Goal: Find specific page/section: Find specific page/section

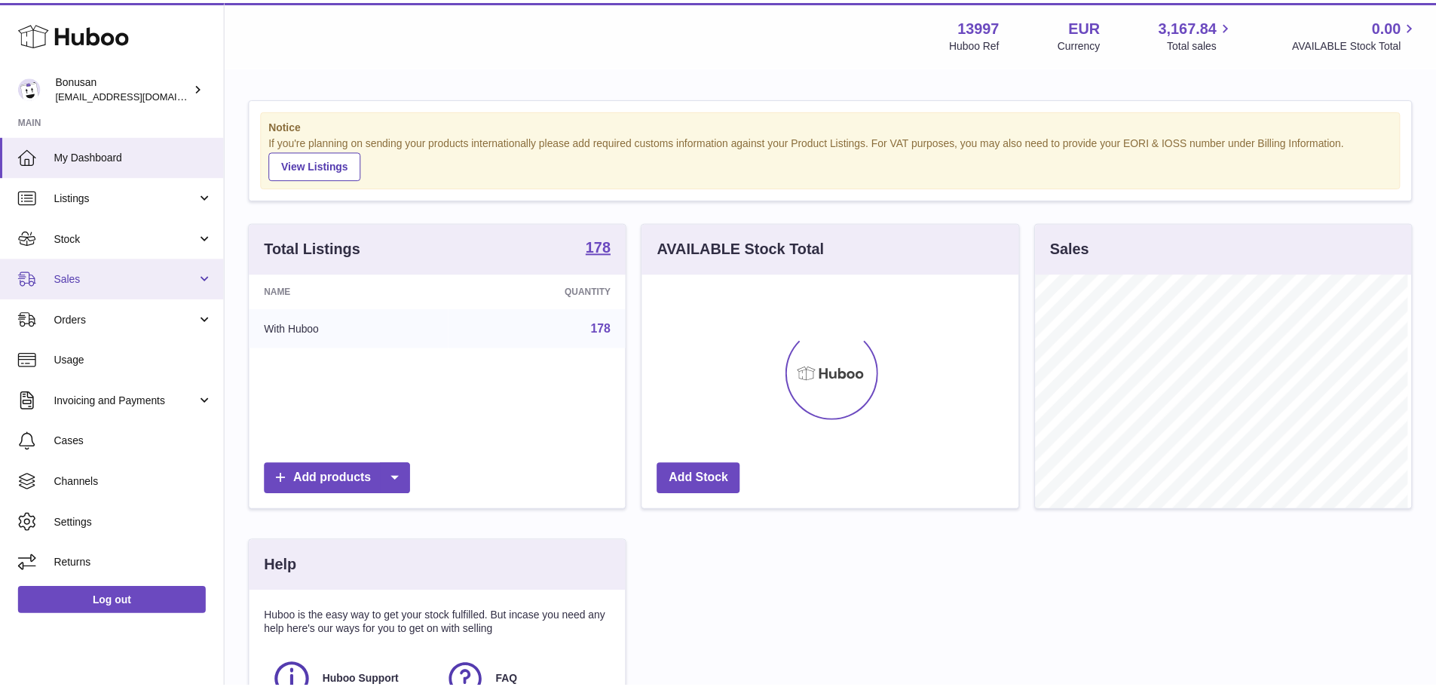
scroll to position [235, 380]
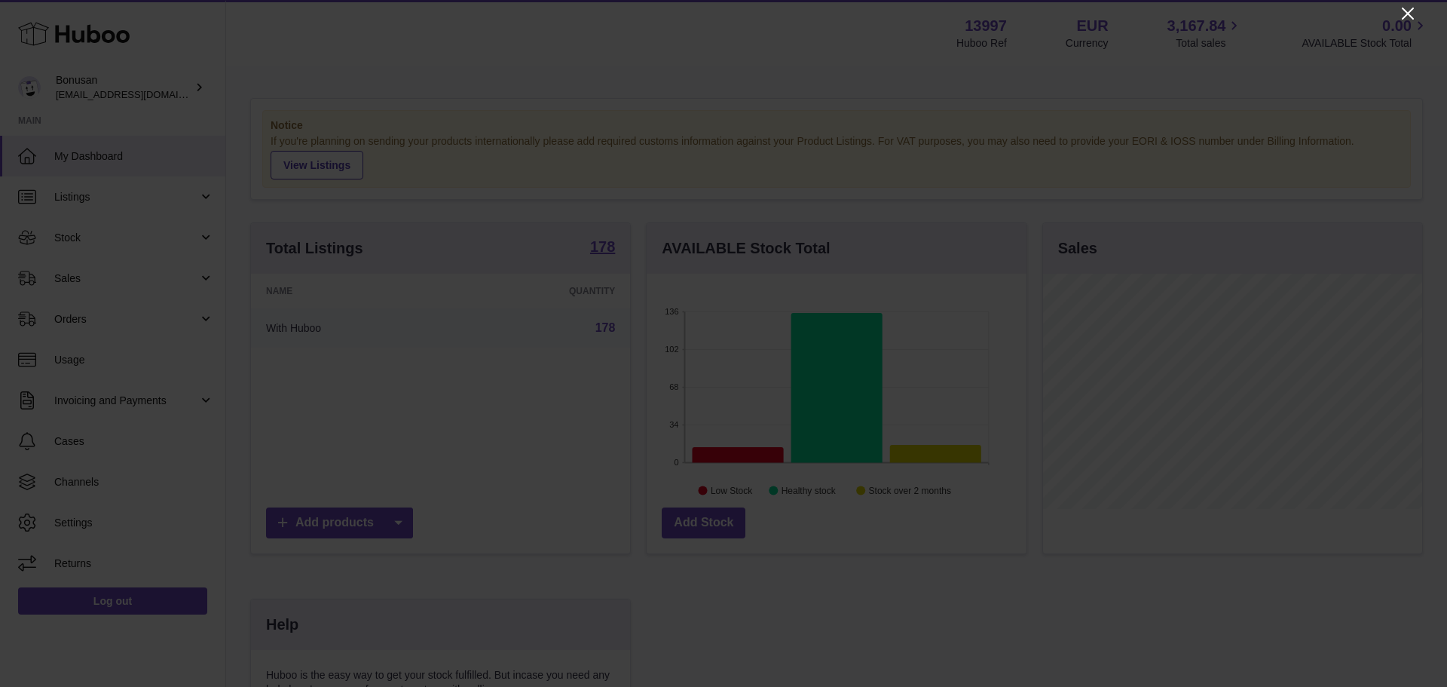
click at [1411, 10] on icon "Close" at bounding box center [1408, 14] width 12 height 12
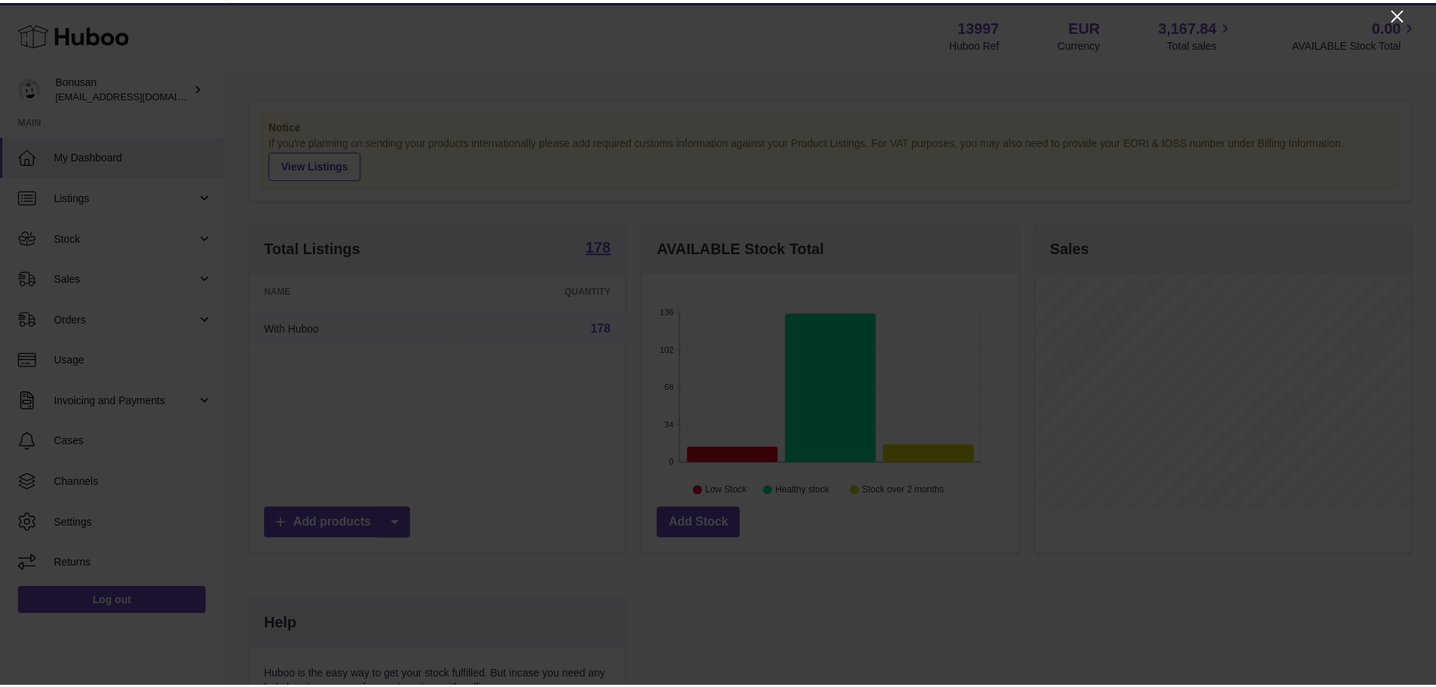
scroll to position [753627, 753487]
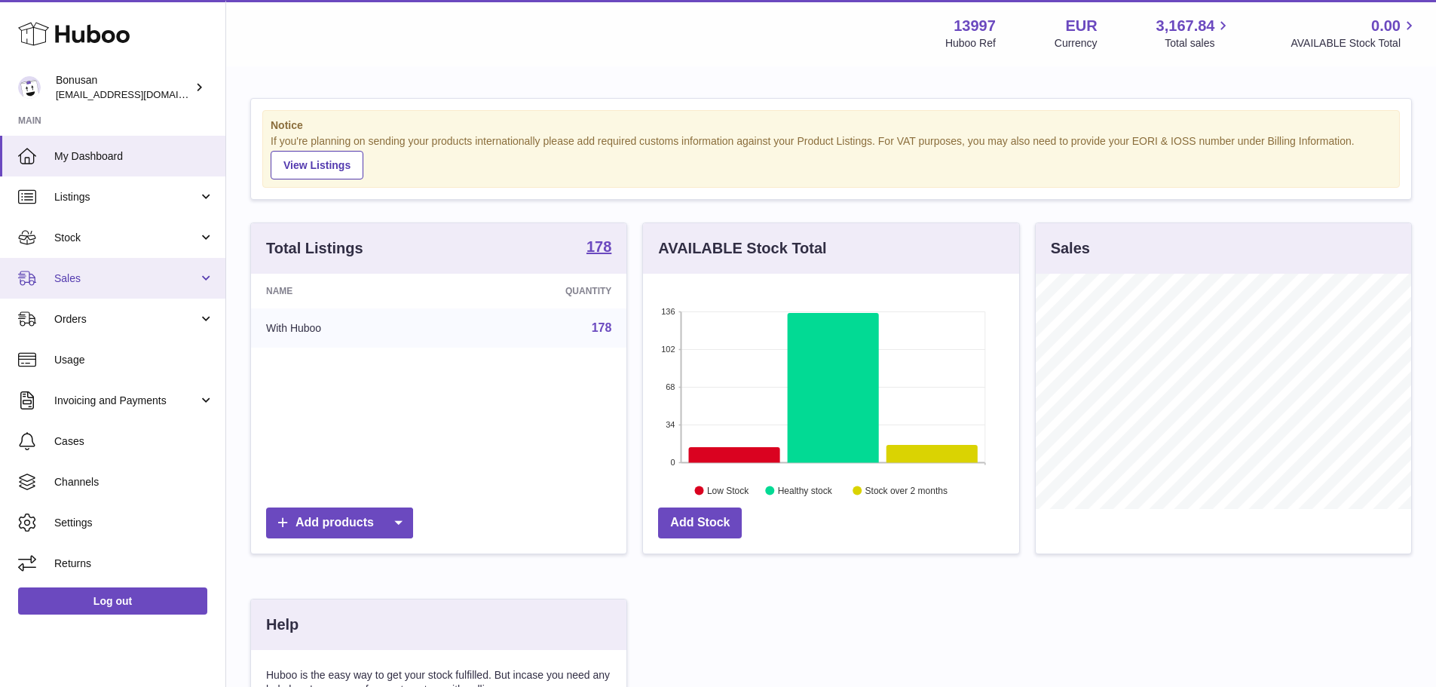
click at [75, 280] on span "Sales" at bounding box center [126, 278] width 144 height 14
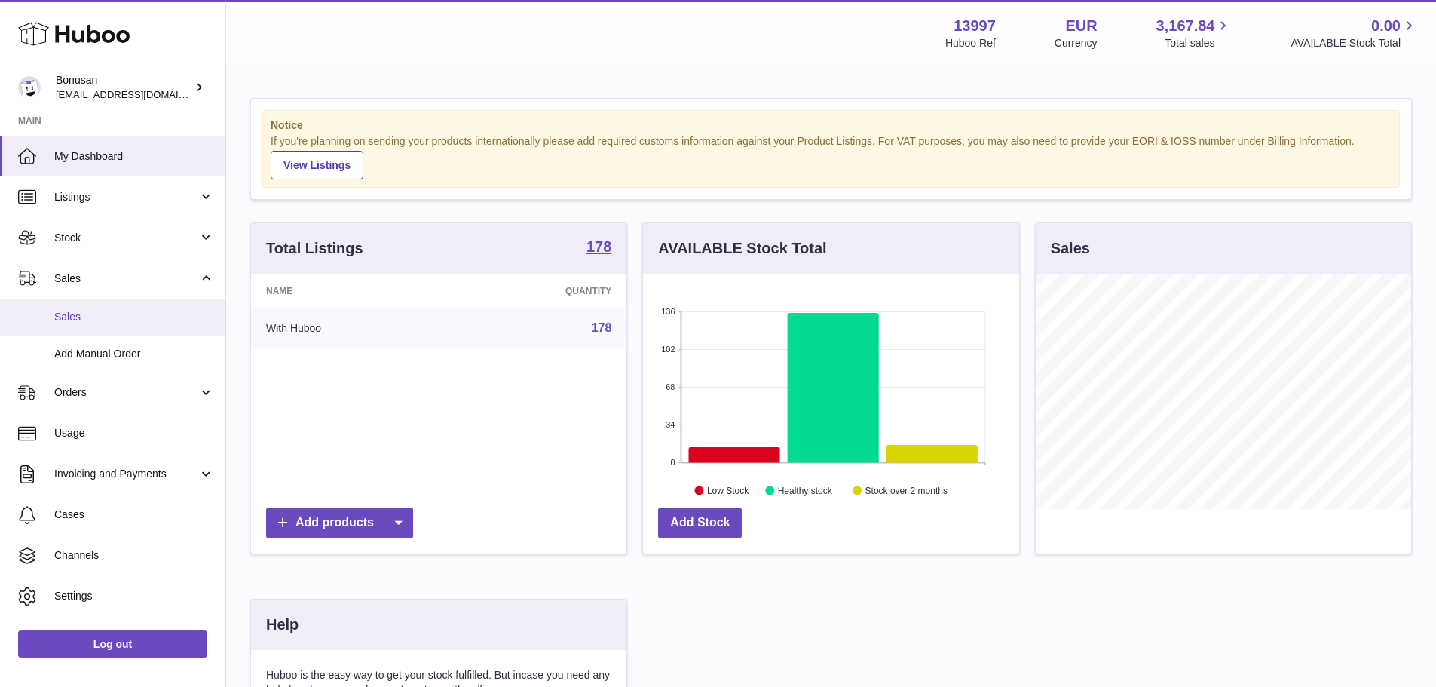
click at [83, 310] on span "Sales" at bounding box center [134, 317] width 160 height 14
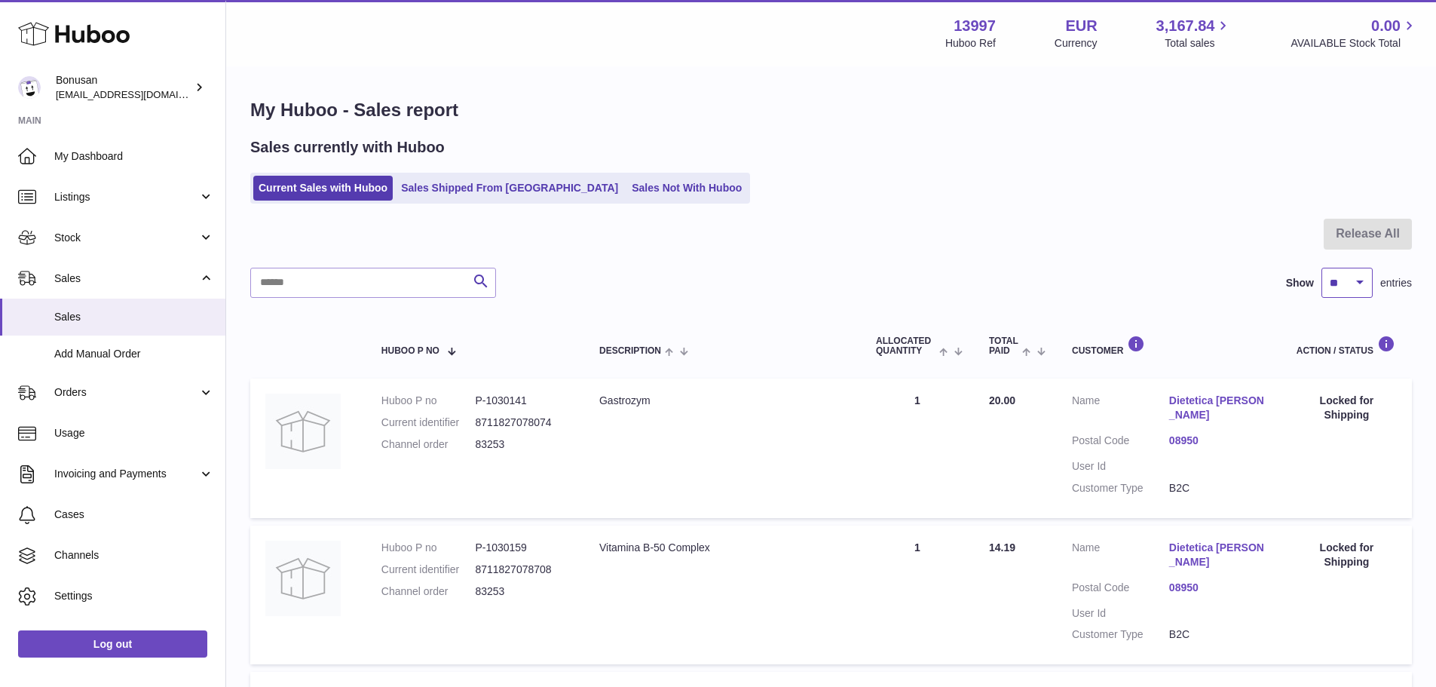
drag, startPoint x: 1348, startPoint y: 288, endPoint x: 1350, endPoint y: 296, distance: 8.6
click at [1348, 288] on select "** ** ** ***" at bounding box center [1347, 283] width 51 height 30
select select "**"
click at [1322, 268] on select "** ** ** ***" at bounding box center [1347, 283] width 51 height 30
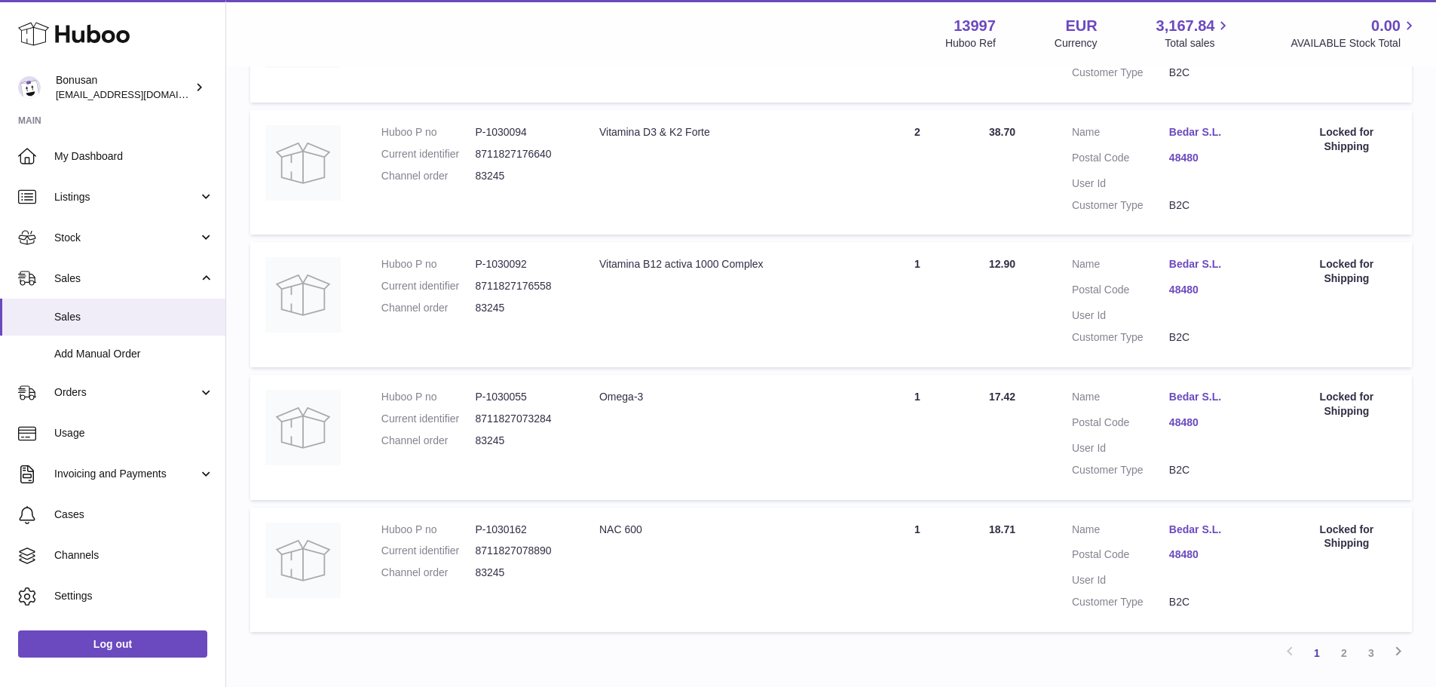
scroll to position [3201, 0]
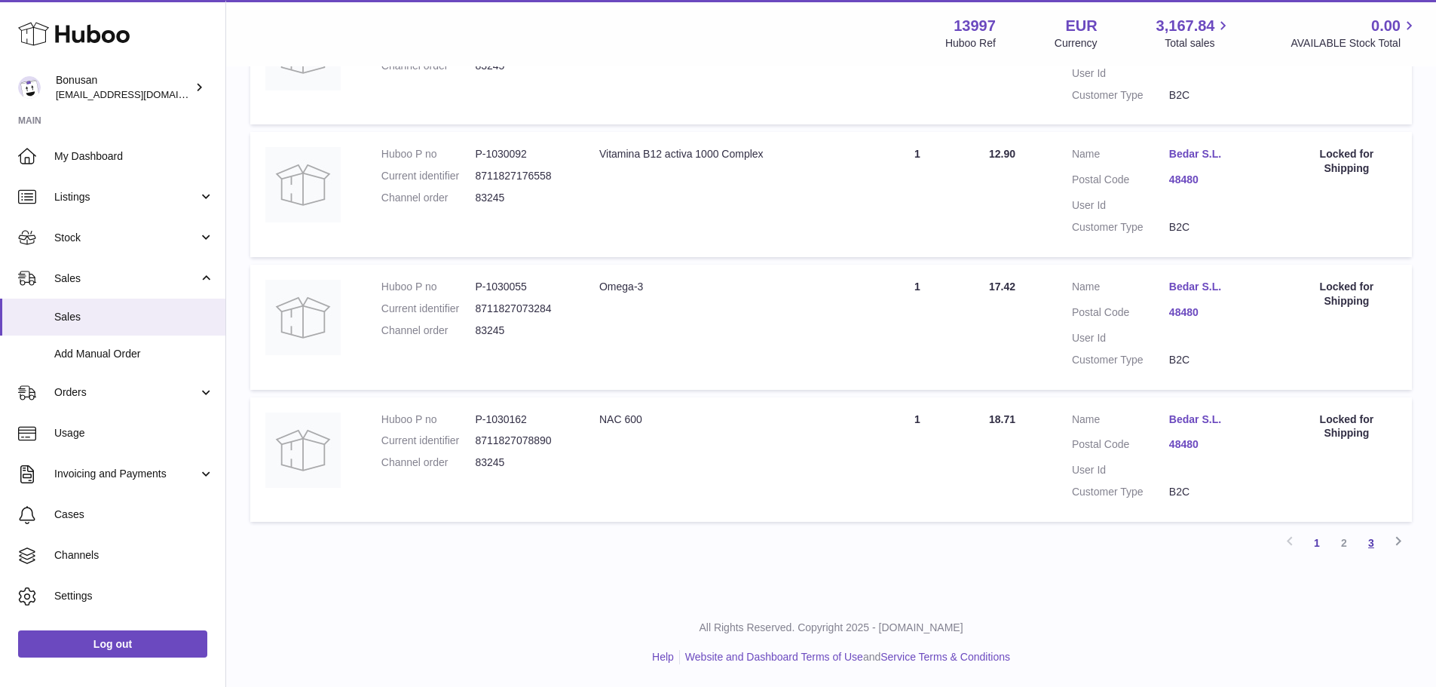
click at [1368, 534] on link "3" at bounding box center [1371, 542] width 27 height 27
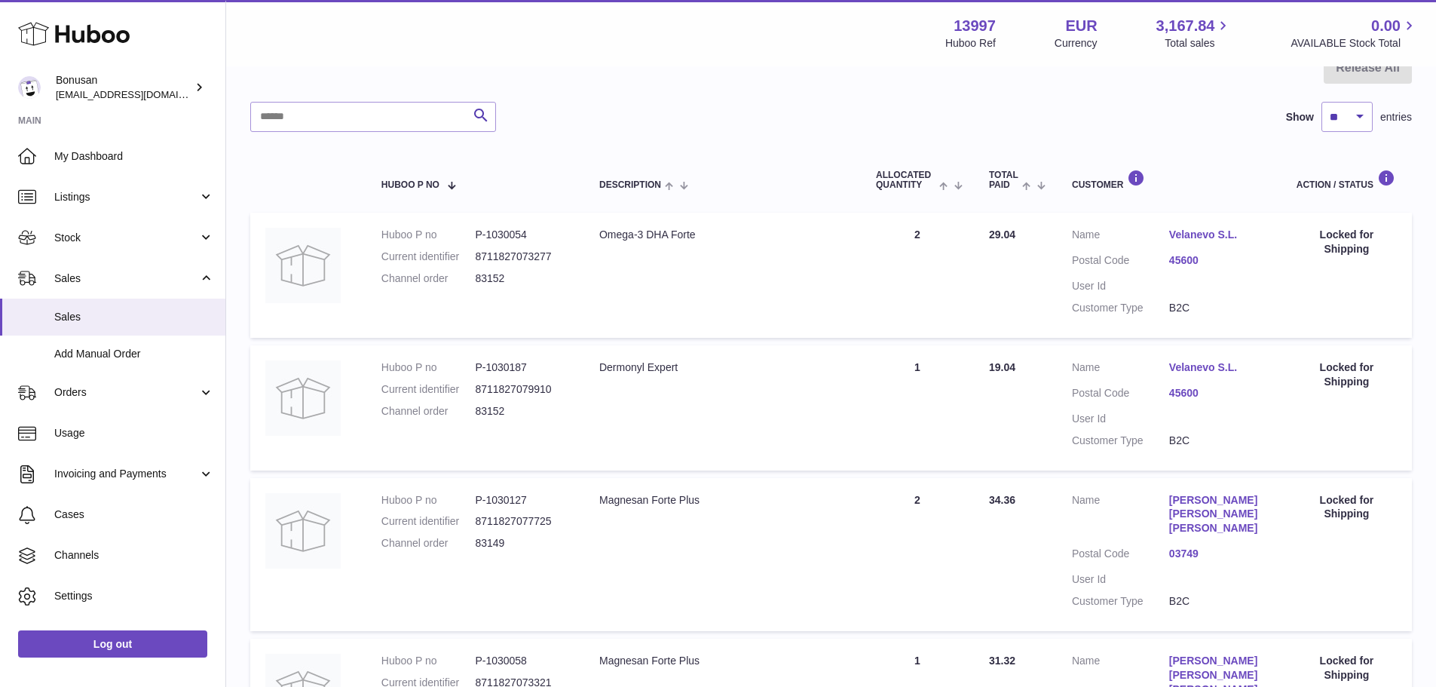
scroll to position [164, 0]
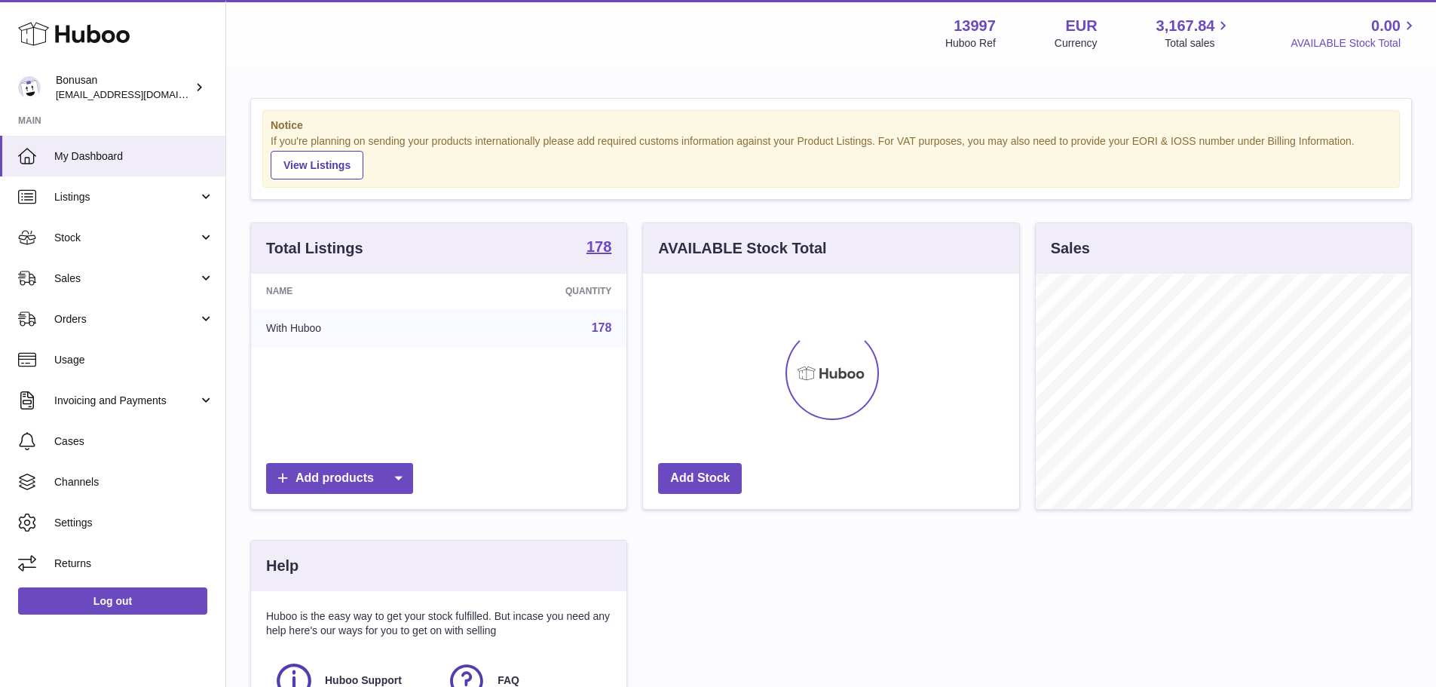
scroll to position [235, 376]
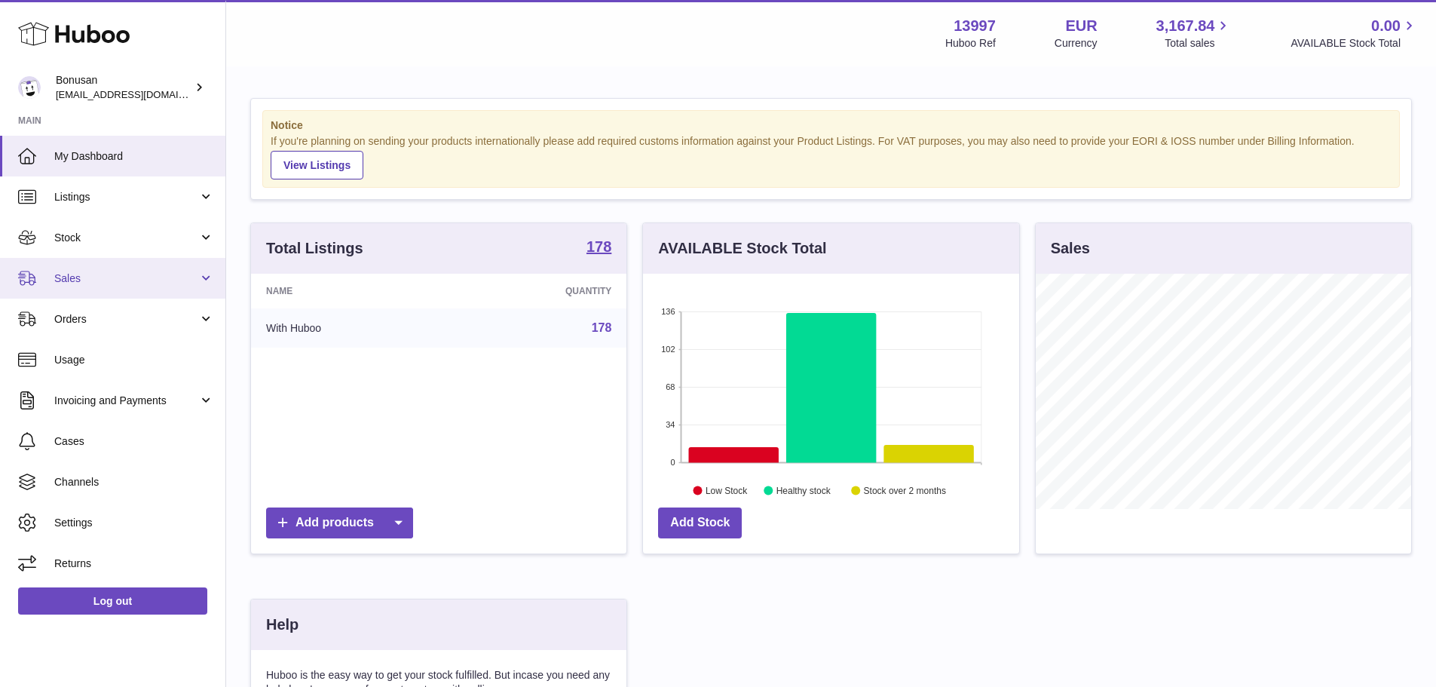
click at [112, 291] on link "Sales" at bounding box center [112, 278] width 225 height 41
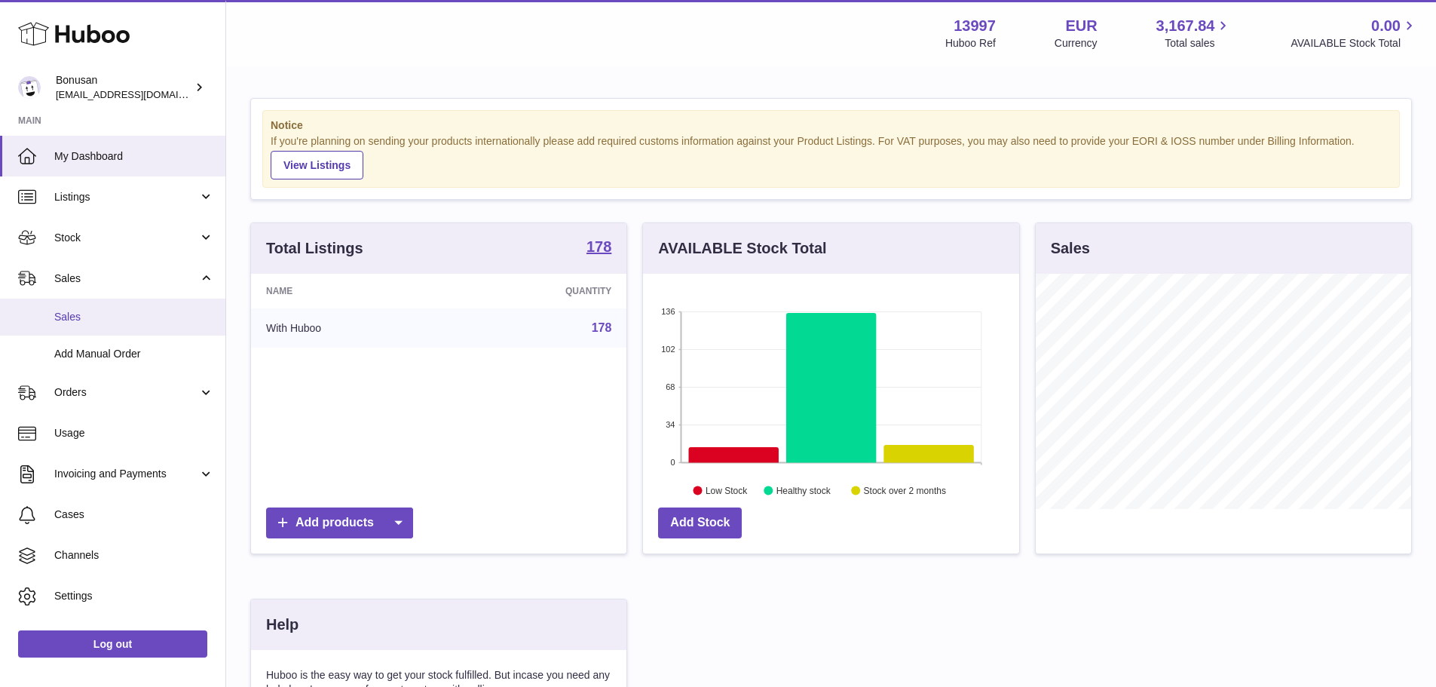
click at [104, 315] on span "Sales" at bounding box center [134, 317] width 160 height 14
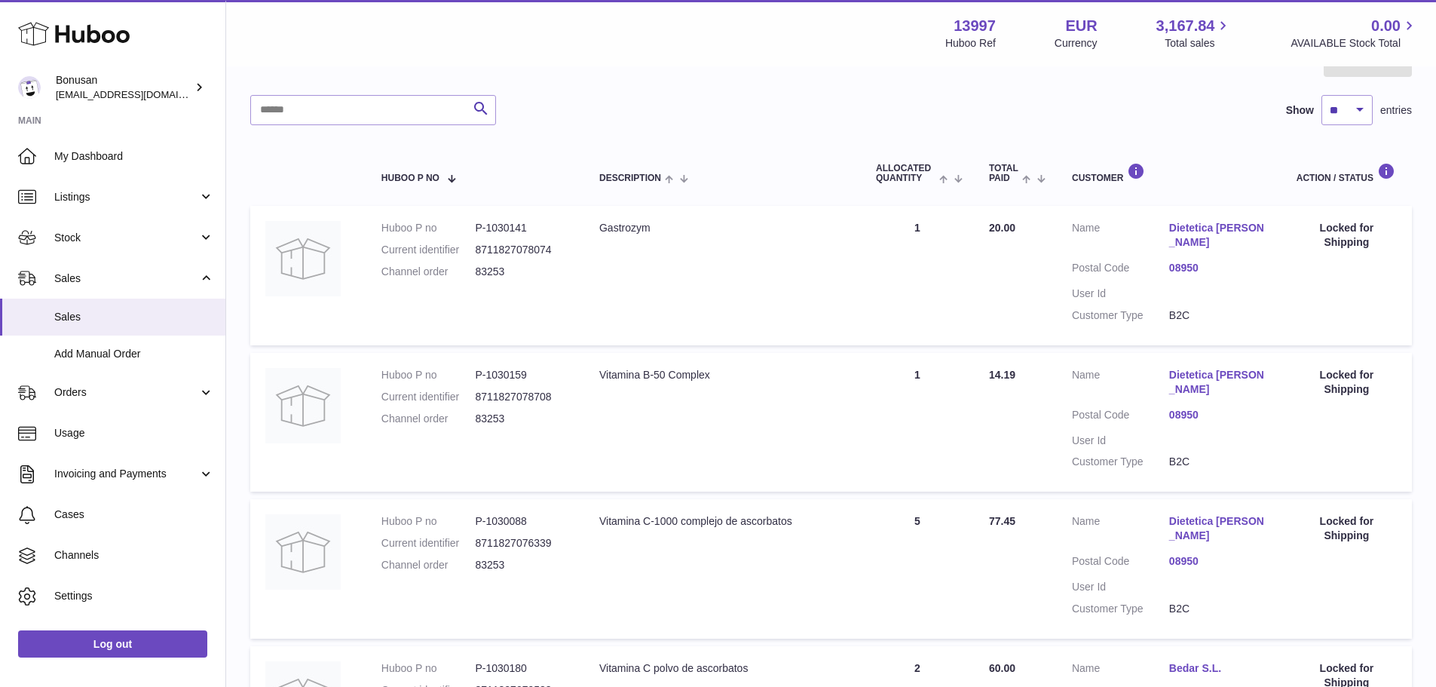
scroll to position [9, 0]
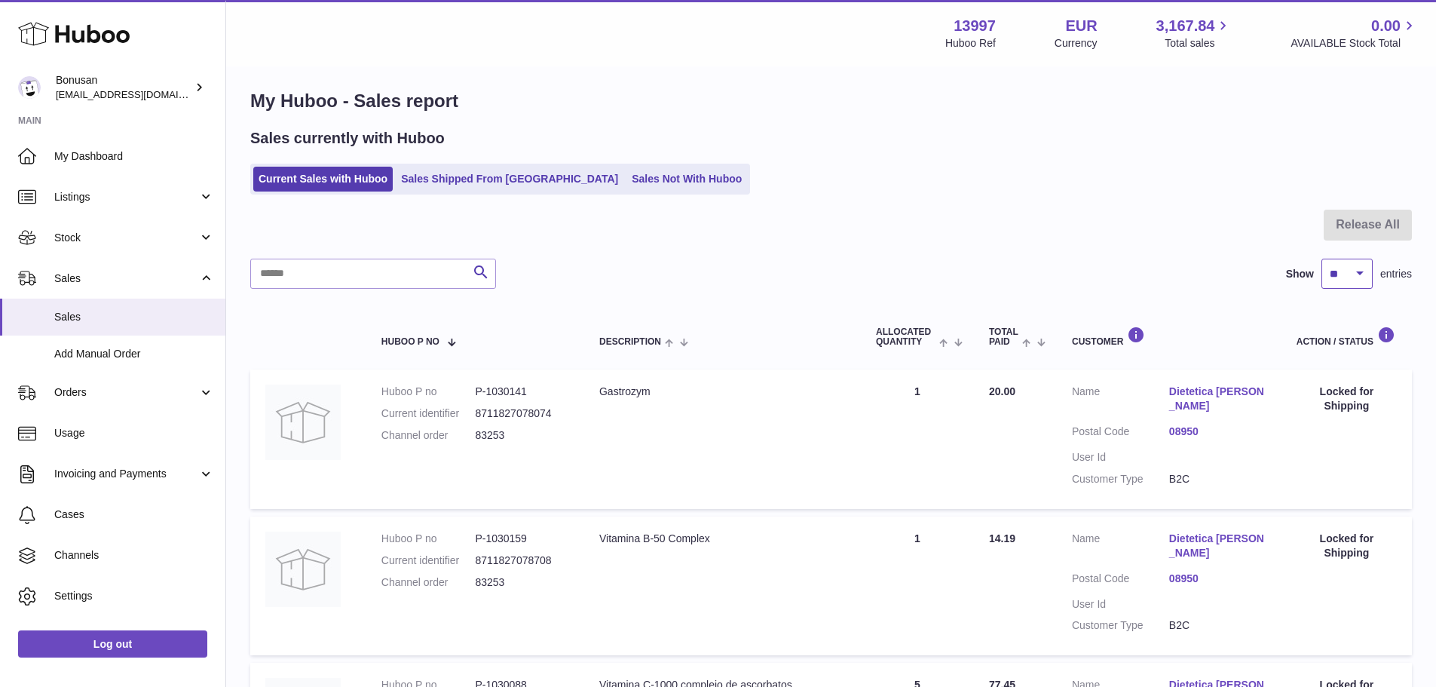
drag, startPoint x: 1344, startPoint y: 277, endPoint x: 1344, endPoint y: 288, distance: 10.6
click at [1344, 277] on select "** ** ** ***" at bounding box center [1347, 274] width 51 height 30
select select "**"
click at [1322, 259] on select "** ** ** ***" at bounding box center [1347, 274] width 51 height 30
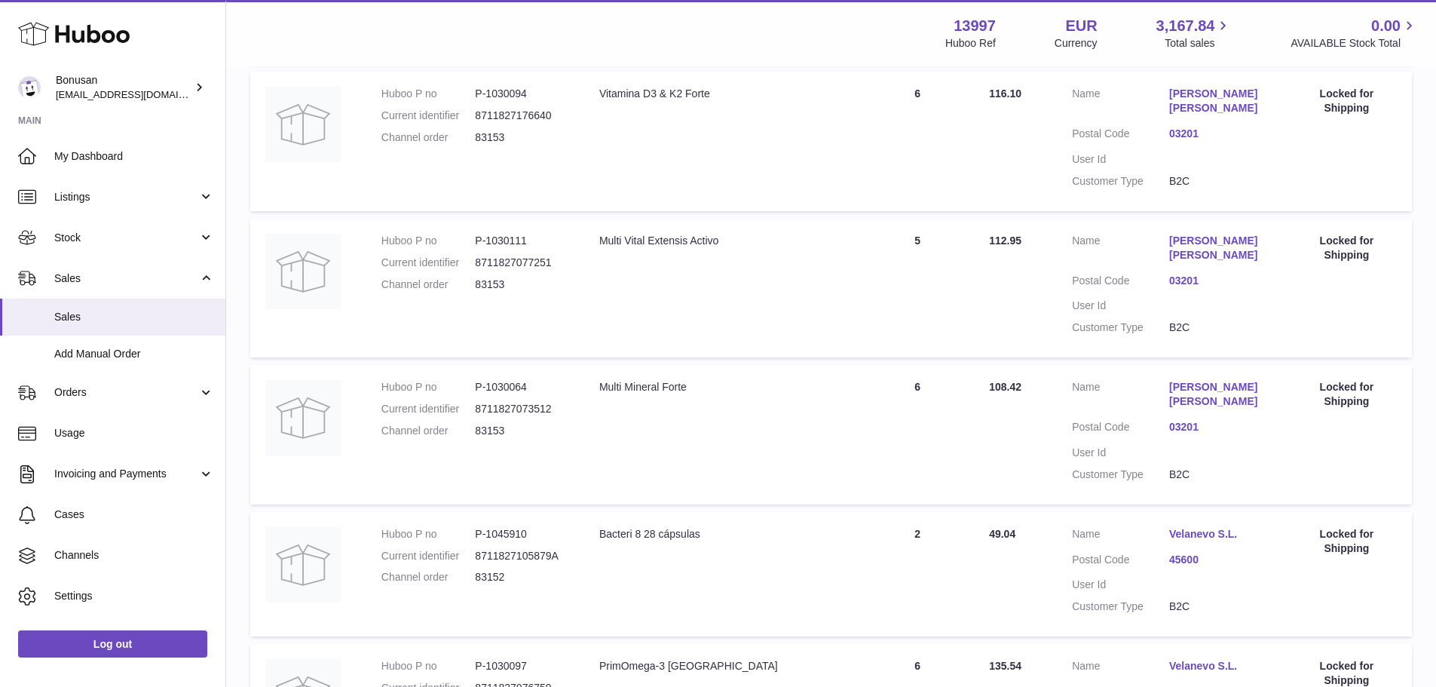
scroll to position [6695, 0]
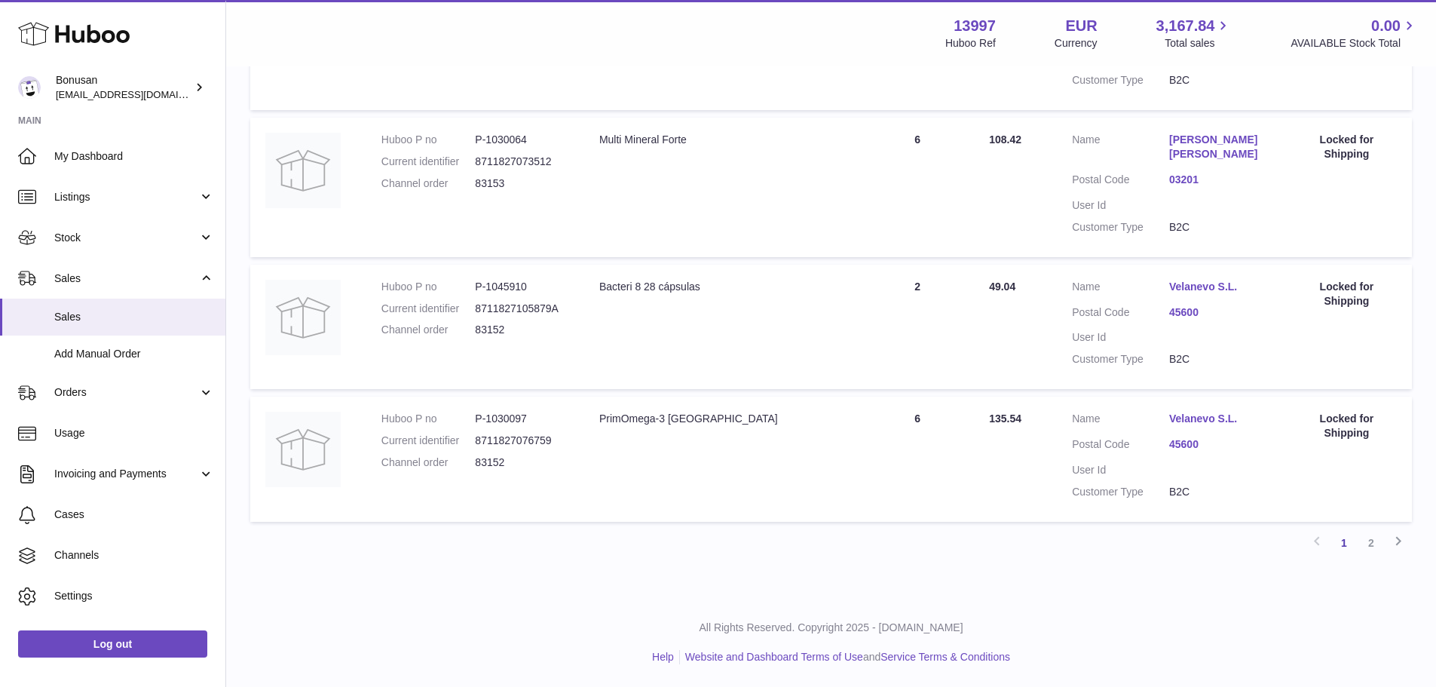
click at [1368, 540] on link "2" at bounding box center [1371, 542] width 27 height 27
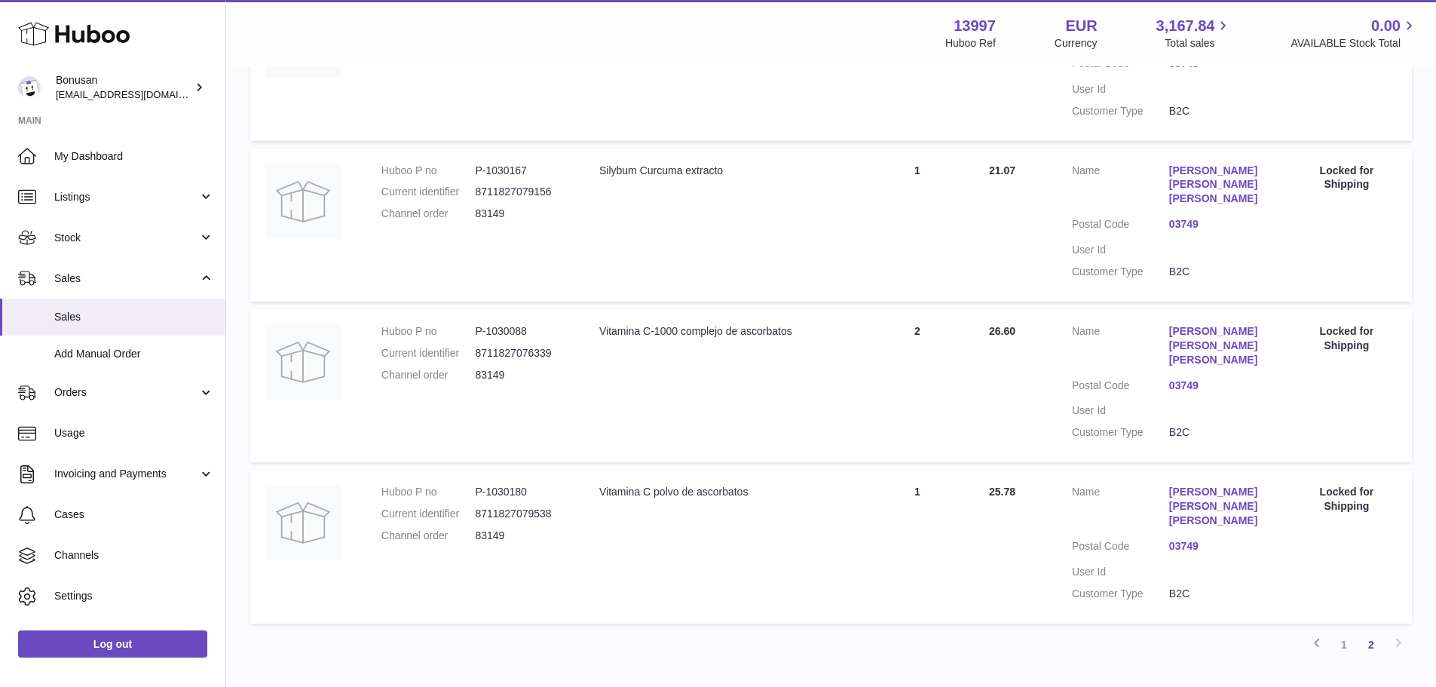
scroll to position [994, 0]
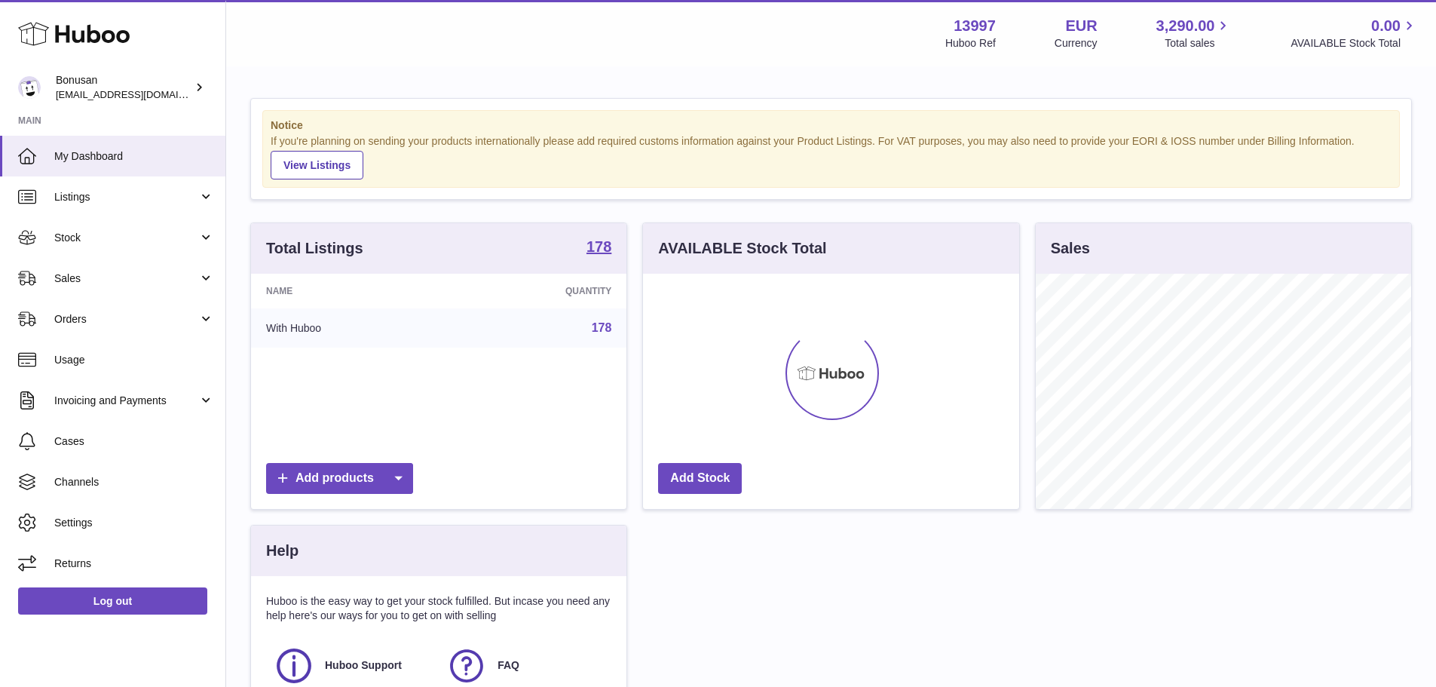
scroll to position [235, 376]
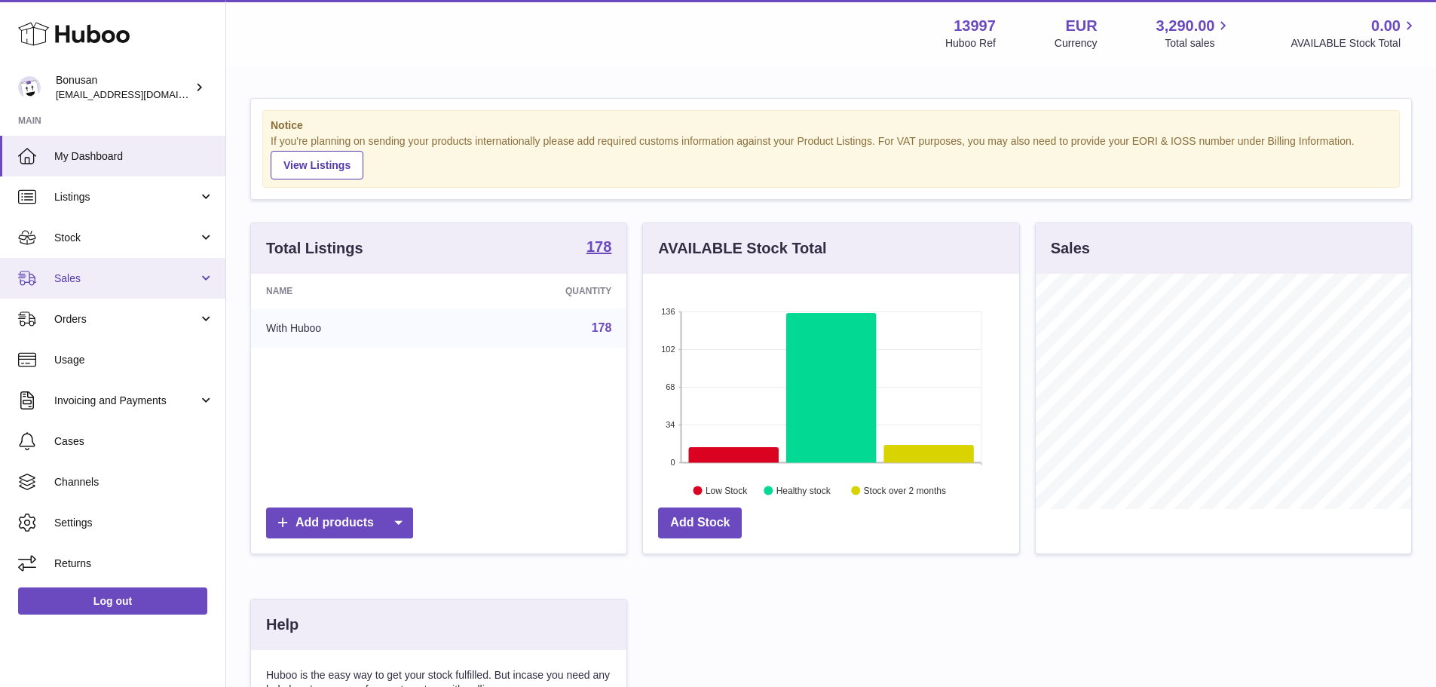
click at [111, 283] on span "Sales" at bounding box center [126, 278] width 144 height 14
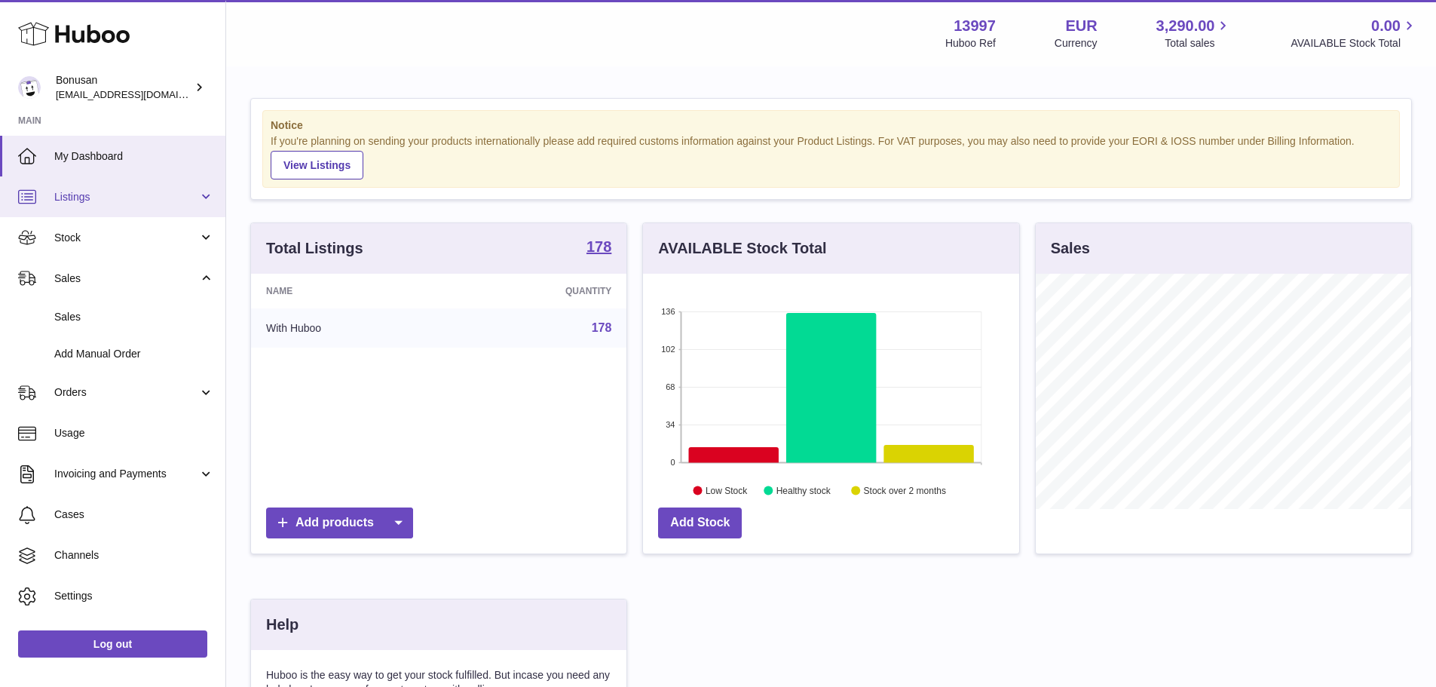
click at [139, 212] on link "Listings" at bounding box center [112, 196] width 225 height 41
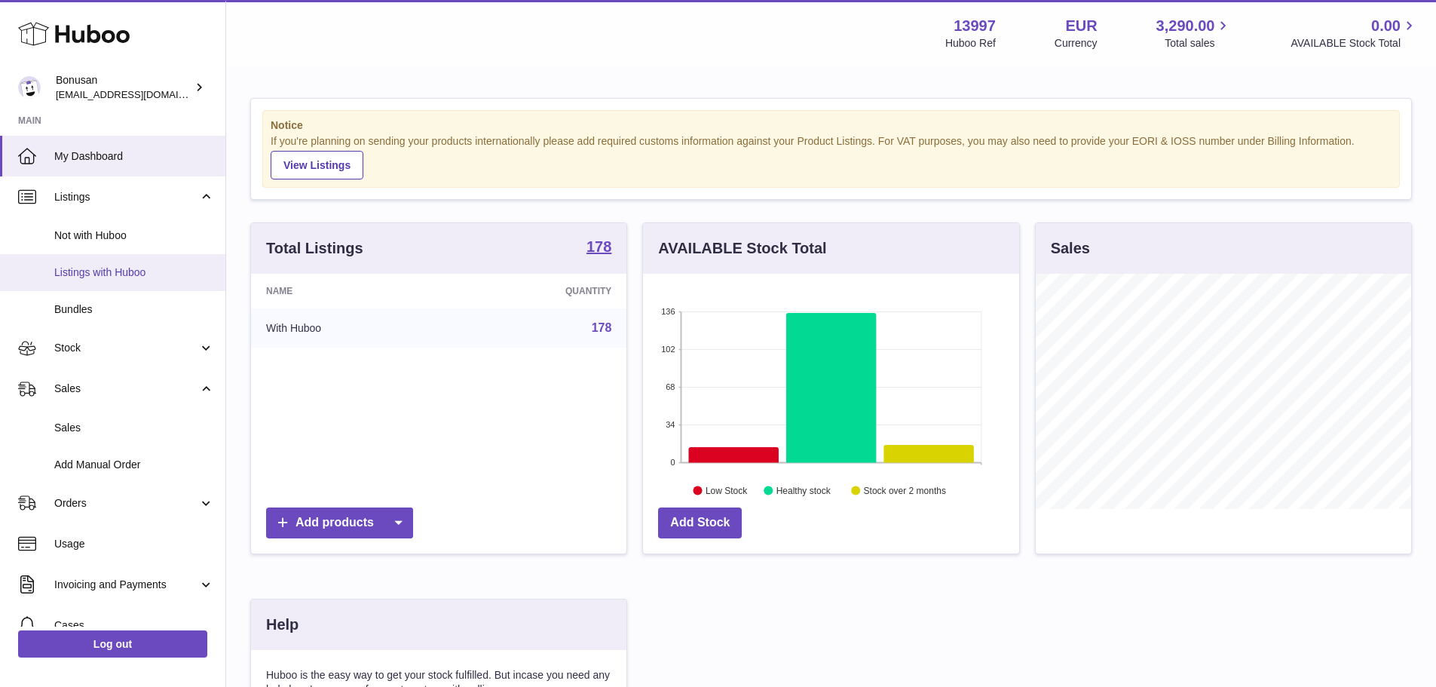
click at [139, 265] on span "Listings with Huboo" at bounding box center [134, 272] width 160 height 14
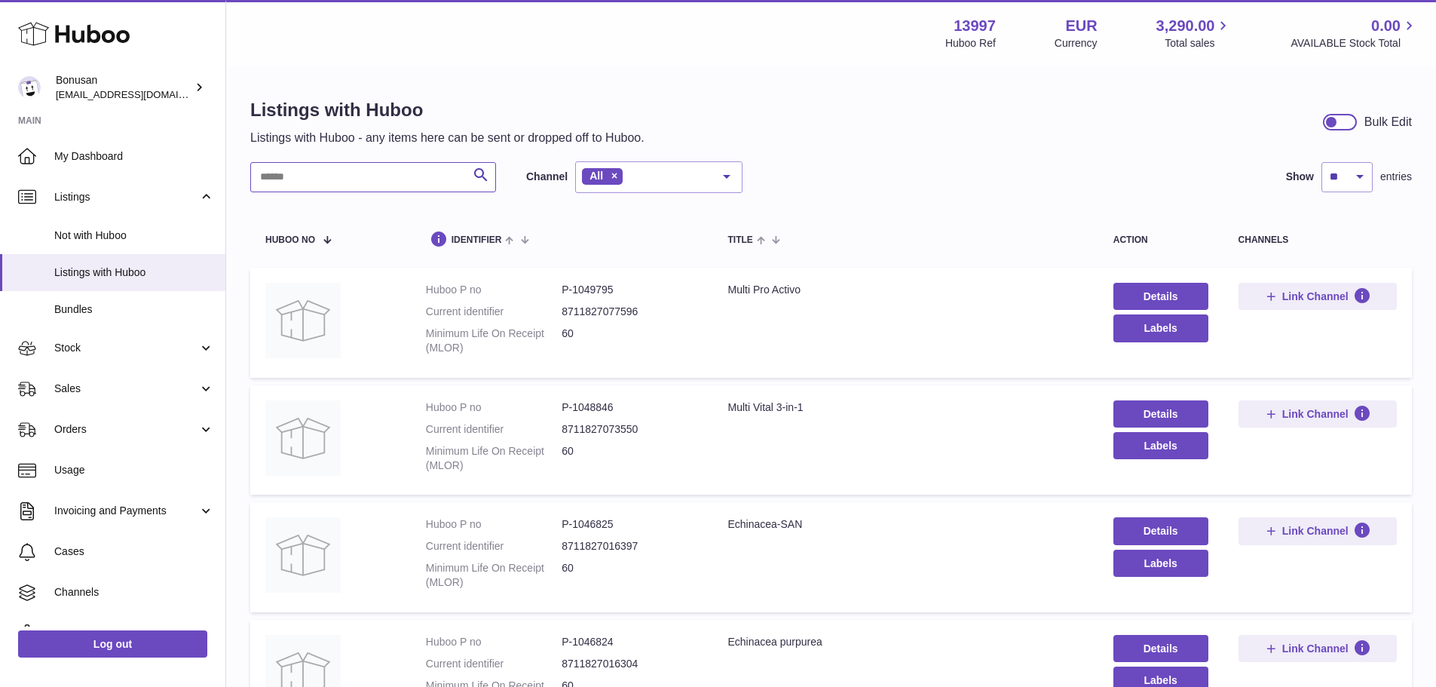
click at [418, 185] on input "text" at bounding box center [373, 177] width 246 height 30
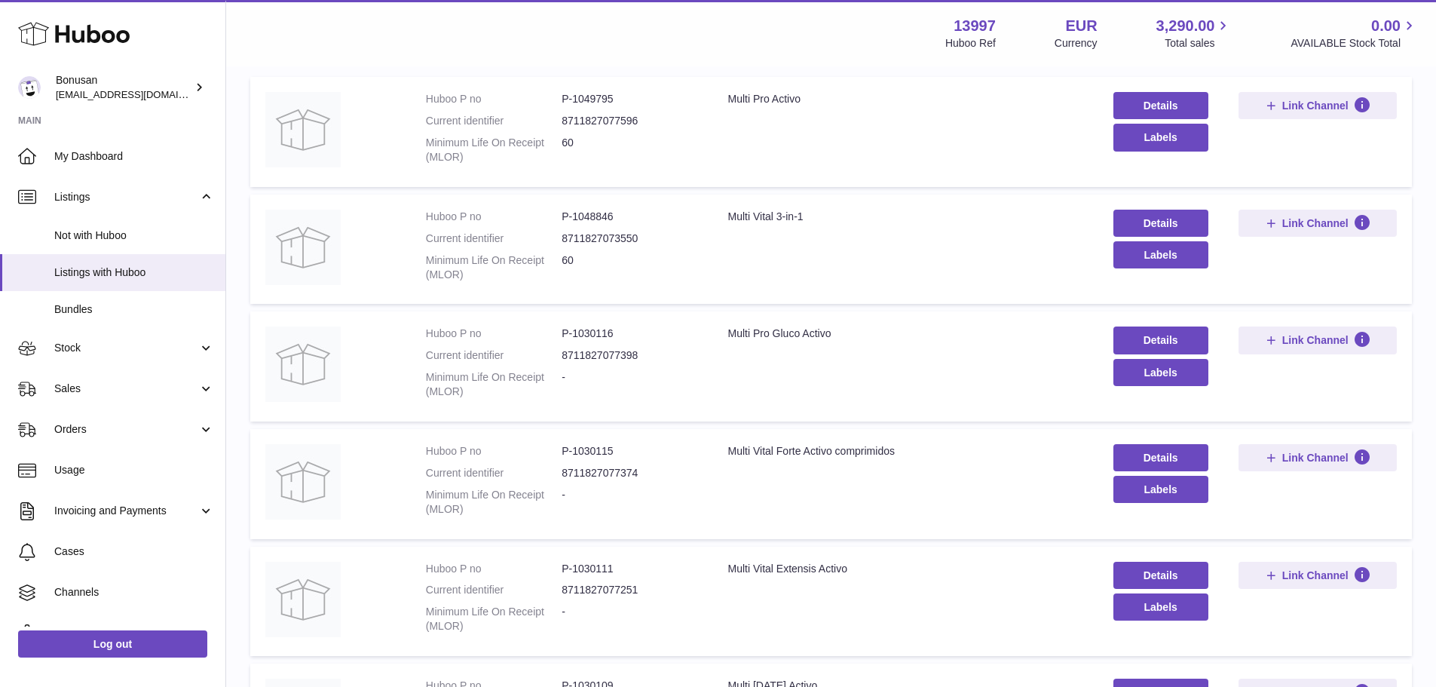
scroll to position [226, 0]
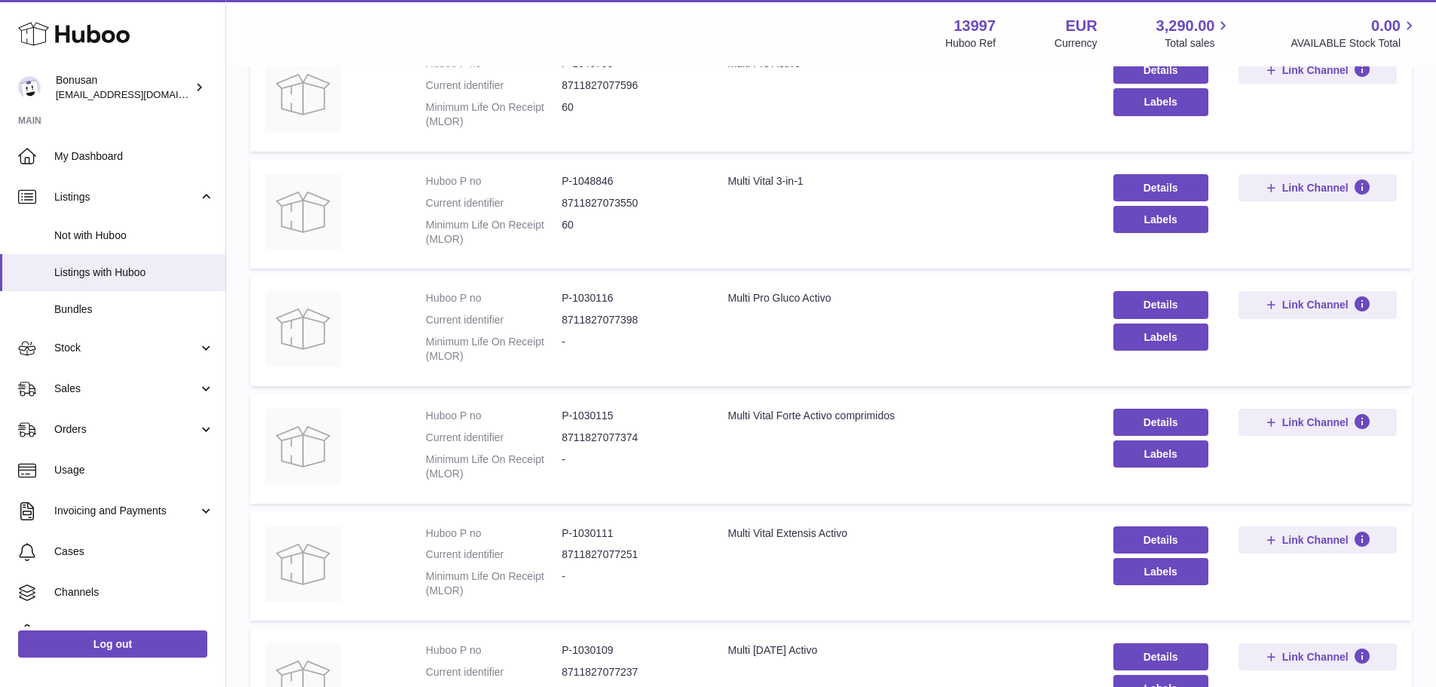
click at [588, 413] on dd "P-1030115" at bounding box center [630, 416] width 136 height 14
drag, startPoint x: 620, startPoint y: 417, endPoint x: 868, endPoint y: 593, distance: 303.3
drag, startPoint x: 868, startPoint y: 593, endPoint x: 679, endPoint y: 458, distance: 231.8
click at [678, 458] on dd "-" at bounding box center [630, 466] width 136 height 29
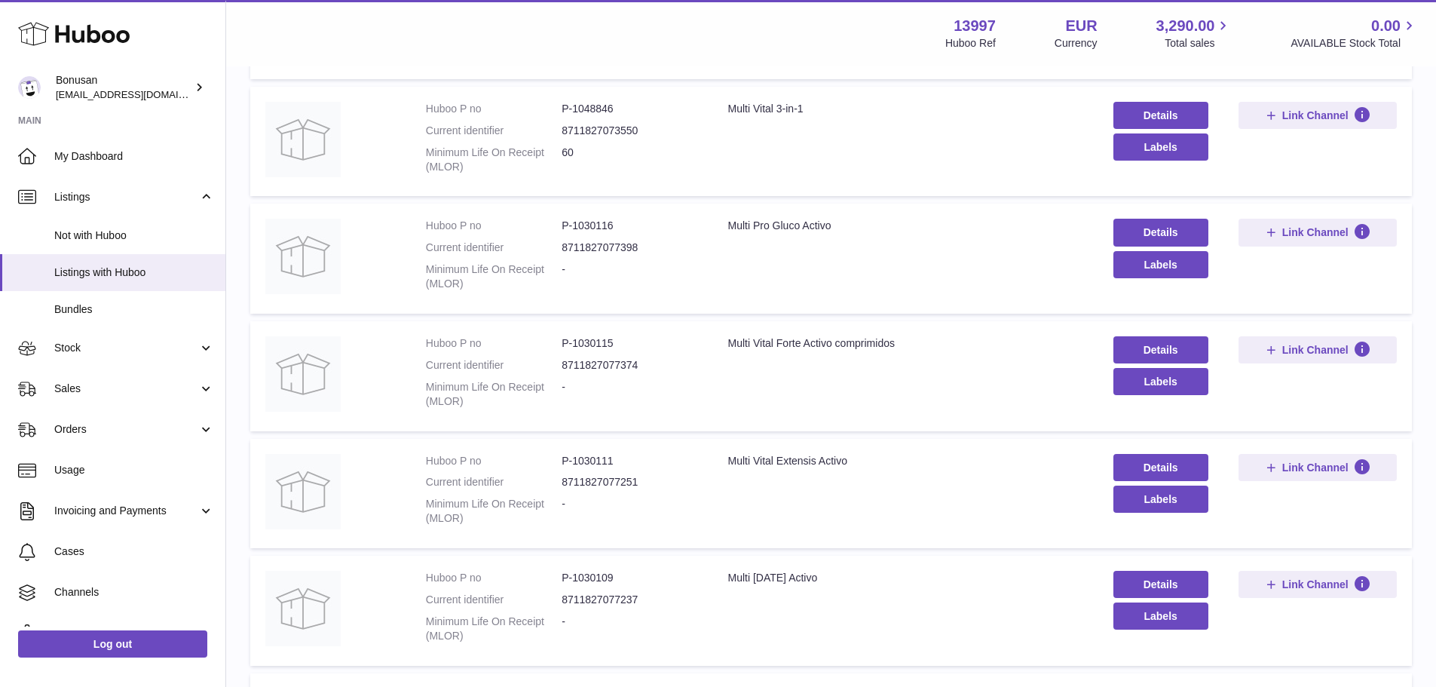
scroll to position [0, 0]
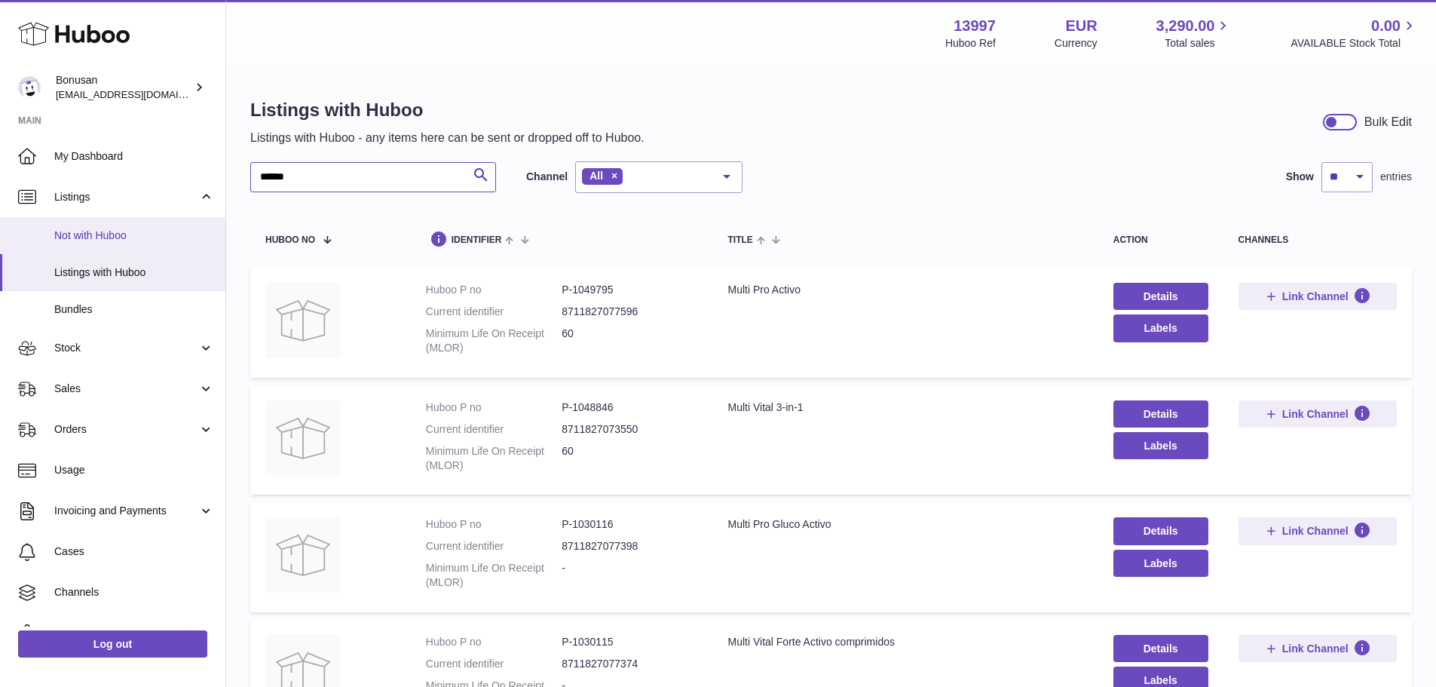
drag, startPoint x: 354, startPoint y: 179, endPoint x: 0, endPoint y: 243, distance: 359.2
type input "*******"
